Goal: Task Accomplishment & Management: Complete application form

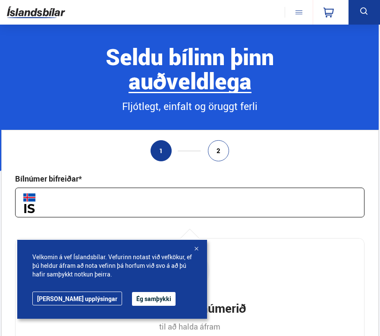
click at [132, 302] on button "Ég samþykki" at bounding box center [154, 299] width 44 height 14
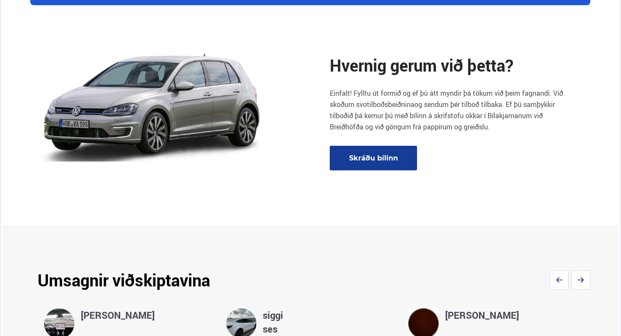
click at [365, 162] on link "Skráðu bílinn" at bounding box center [372, 158] width 87 height 25
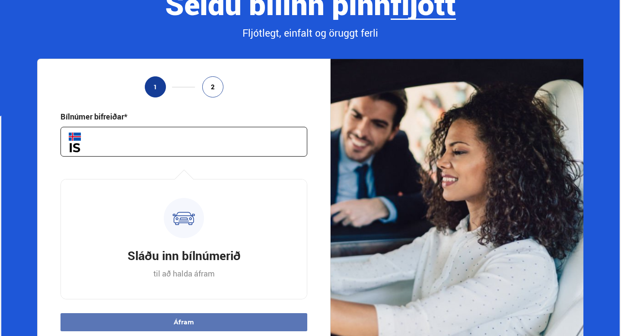
scroll to position [38, 0]
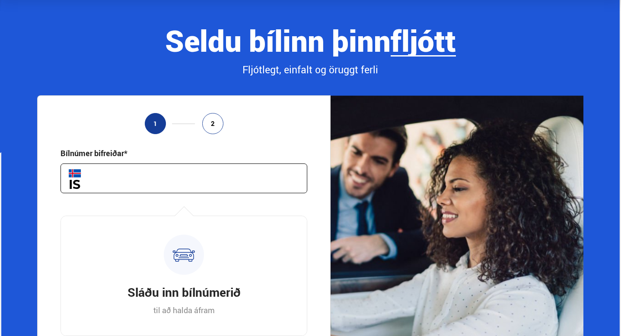
click at [208, 209] on div "1 2 Bílnúmer bifreiðar* Hversu marga kílómetra er bíllinn þinn ekinn?* Hvenær v…" at bounding box center [183, 253] width 293 height 316
click at [103, 220] on div "Sláðu inn bílnúmerið til að [PERSON_NAME]" at bounding box center [183, 276] width 247 height 120
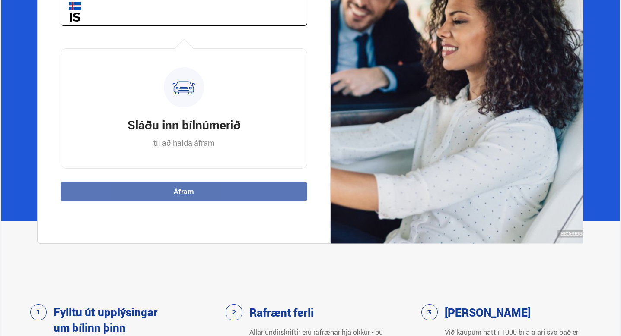
scroll to position [206, 0]
click at [176, 110] on div "Sláðu inn bílnúmerið til að [PERSON_NAME]" at bounding box center [183, 109] width 247 height 120
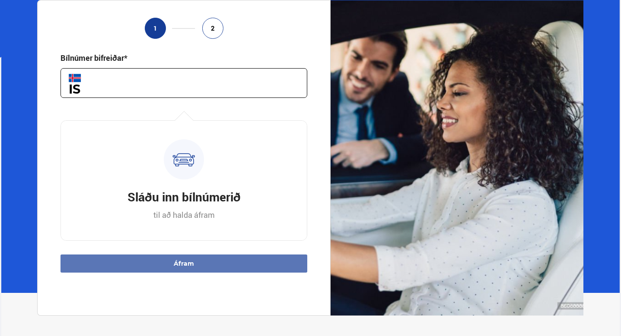
scroll to position [126, 0]
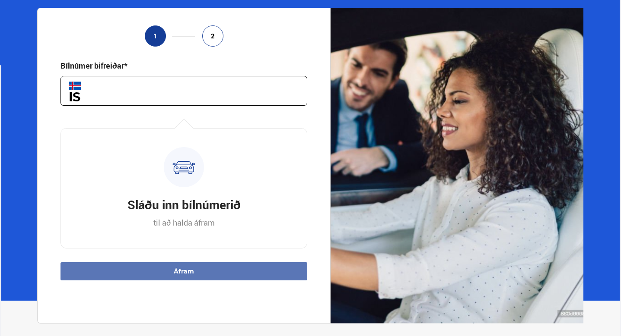
click at [95, 95] on input "text" at bounding box center [183, 91] width 247 height 30
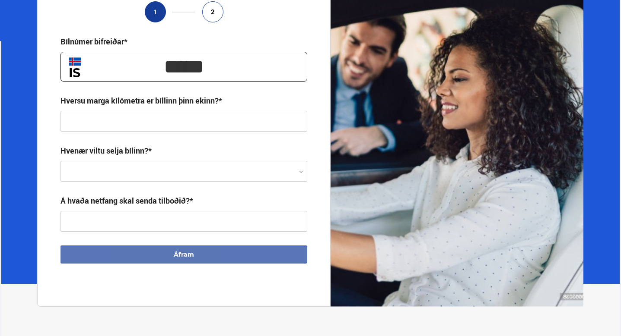
scroll to position [150, 0]
click at [234, 176] on div at bounding box center [183, 172] width 247 height 21
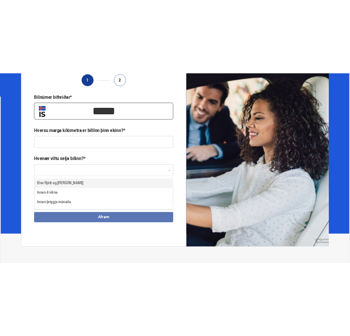
scroll to position [58, 246]
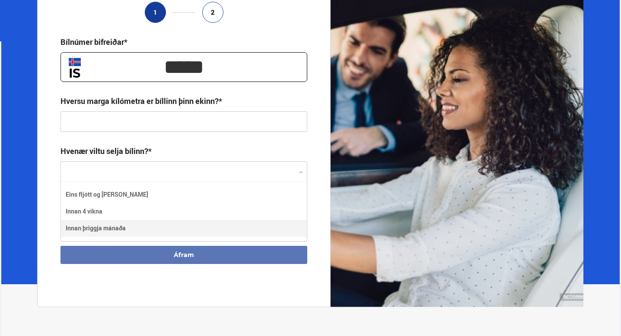
type input "*****"
click at [97, 226] on div "Eins fljótt [PERSON_NAME] [PERSON_NAME] 4 vikna Innan þriggja mánaða" at bounding box center [184, 212] width 246 height 50
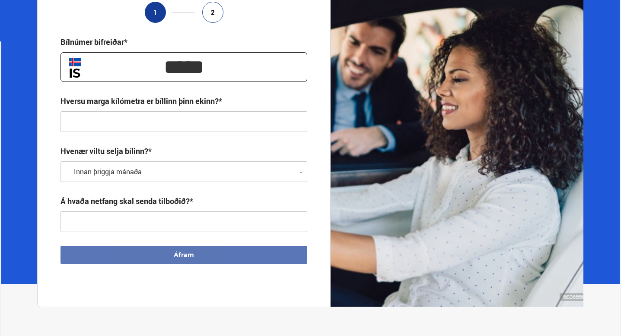
click at [123, 222] on input "text" at bounding box center [183, 222] width 247 height 21
type input "**********"
